Goal: Task Accomplishment & Management: Use online tool/utility

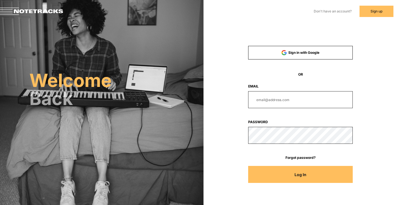
type input "[EMAIL_ADDRESS][DOMAIN_NAME]"
click at [301, 173] on button "Log In" at bounding box center [300, 174] width 105 height 17
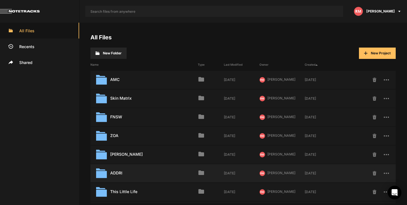
click at [115, 173] on div "ADDRI Last Modified: [DATE]" at bounding box center [143, 173] width 107 height 11
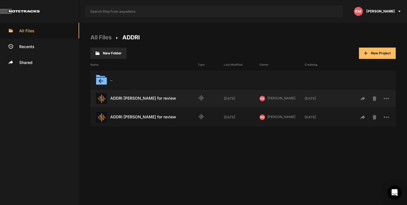
click at [144, 96] on div "ADDRI [PERSON_NAME] for review Last Modified: [DATE]" at bounding box center [143, 98] width 107 height 11
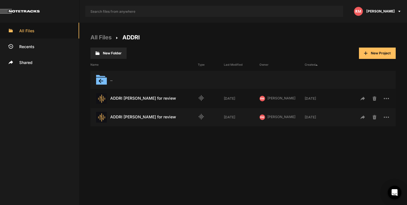
click at [144, 96] on div "ADDRI [PERSON_NAME] for review Last Modified: [DATE]" at bounding box center [143, 98] width 107 height 11
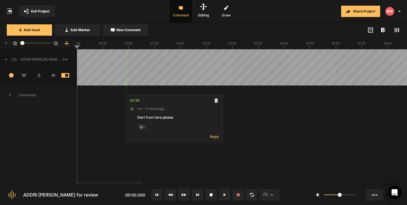
click at [372, 29] on icon at bounding box center [370, 29] width 5 height 5
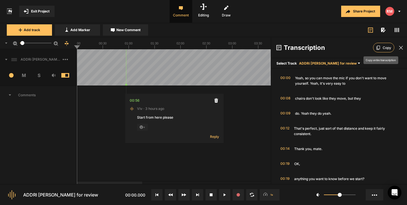
click at [383, 45] on span "Copy" at bounding box center [387, 48] width 8 height 8
